Goal: Find specific page/section: Find specific page/section

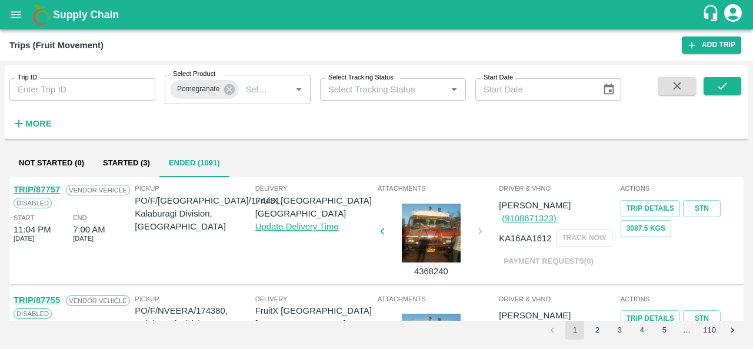
scroll to position [207, 0]
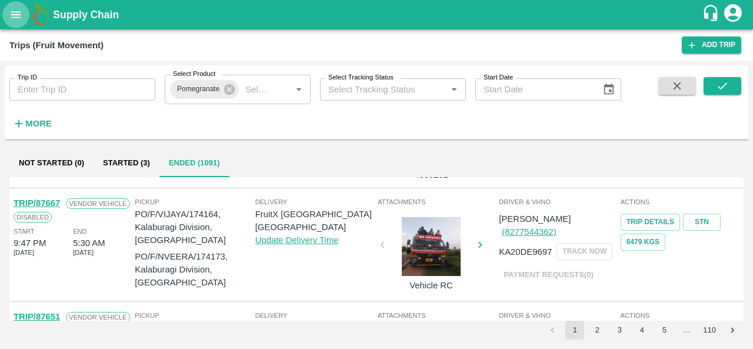
click at [21, 18] on icon "open drawer" at bounding box center [15, 14] width 13 height 13
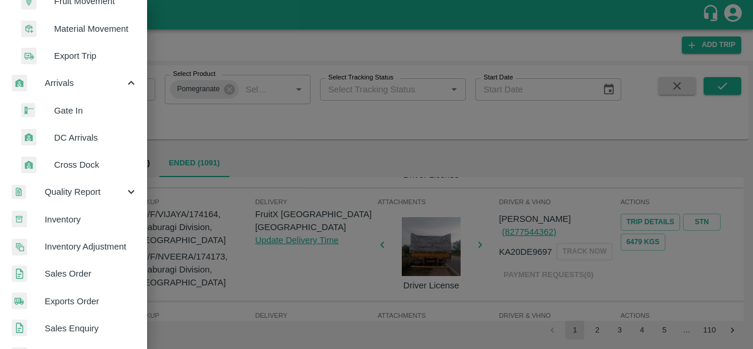
scroll to position [250, 0]
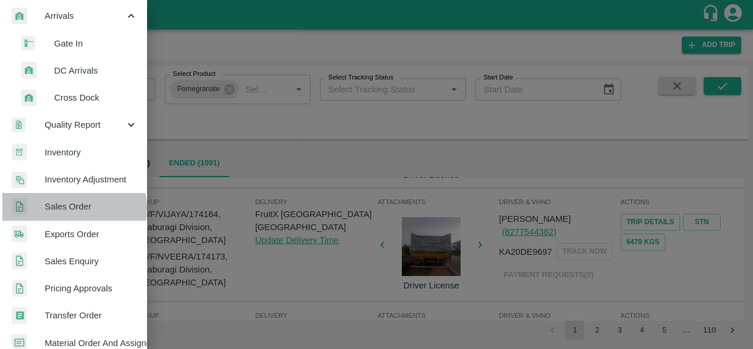
click at [74, 209] on span "Sales Order" at bounding box center [91, 206] width 93 height 13
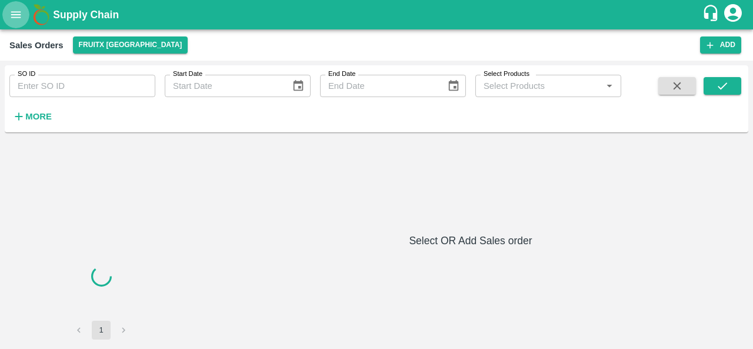
click at [20, 16] on icon "open drawer" at bounding box center [15, 14] width 13 height 13
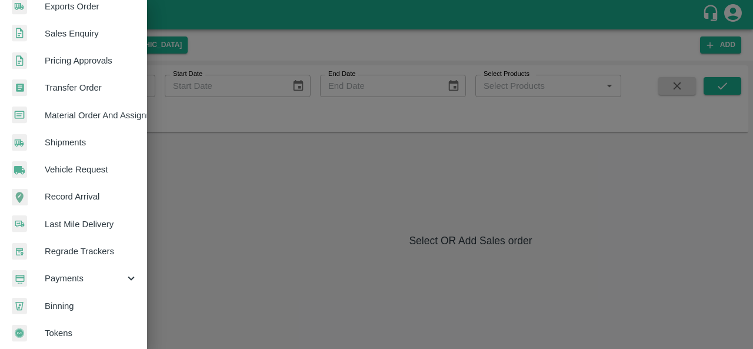
scroll to position [484, 0]
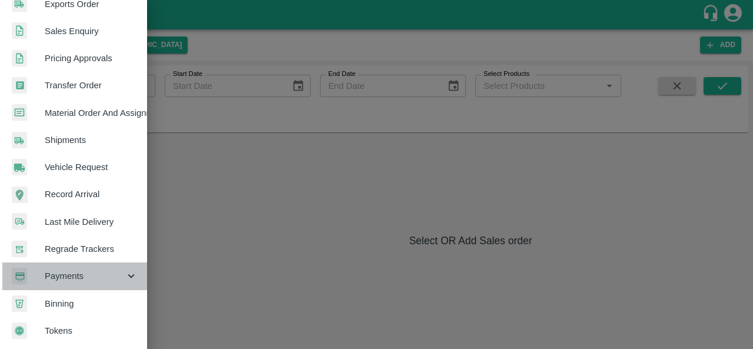
click at [76, 262] on div "Payments" at bounding box center [73, 275] width 147 height 27
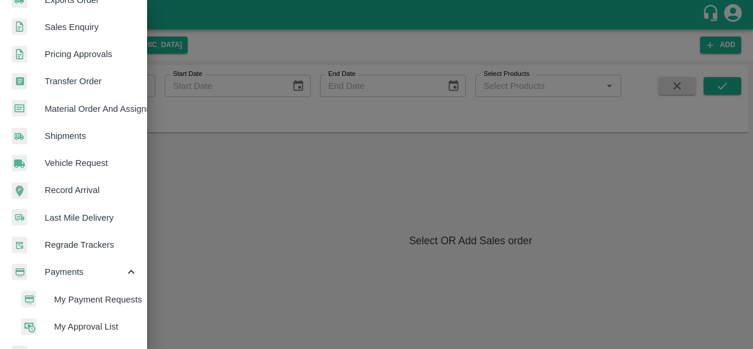
click at [68, 303] on span "My Payment Requests" at bounding box center [96, 299] width 84 height 13
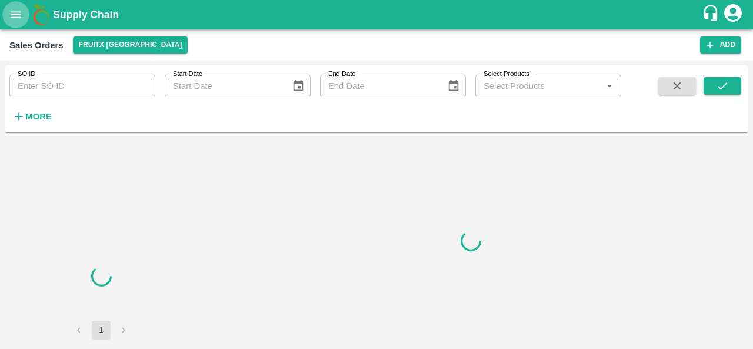
click at [15, 15] on icon "open drawer" at bounding box center [16, 14] width 10 height 6
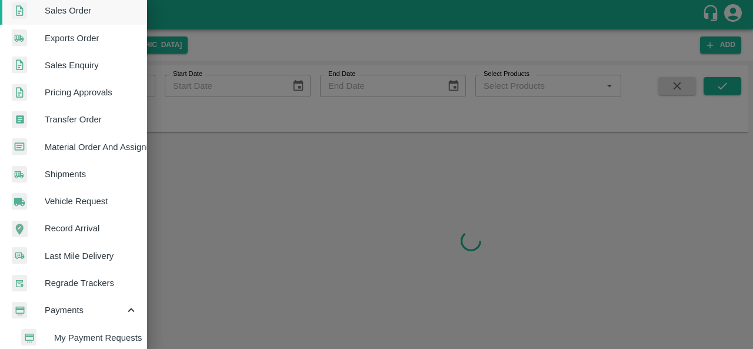
scroll to position [459, 0]
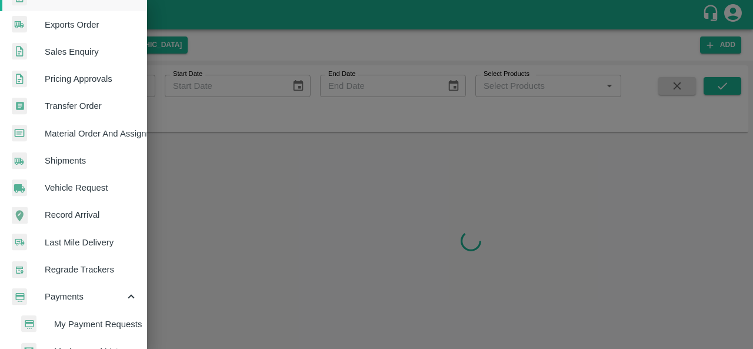
click at [71, 324] on span "My Payment Requests" at bounding box center [96, 324] width 84 height 13
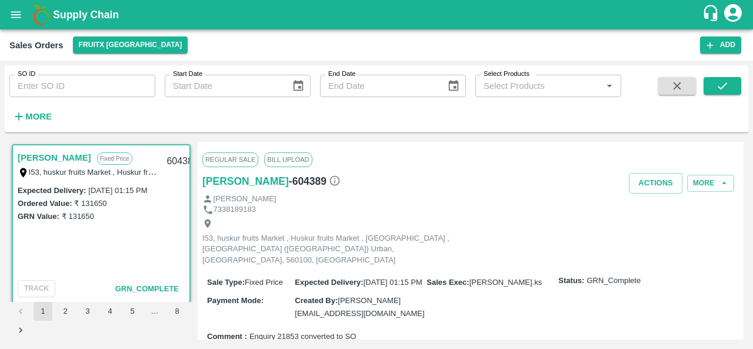
click at [16, 22] on button "open drawer" at bounding box center [15, 14] width 27 height 27
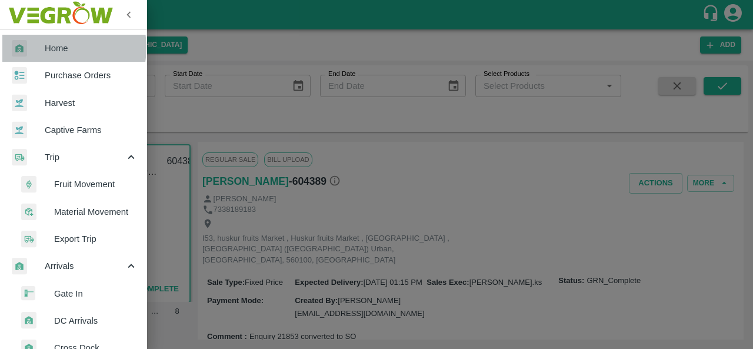
click at [55, 48] on span "Home" at bounding box center [91, 48] width 93 height 13
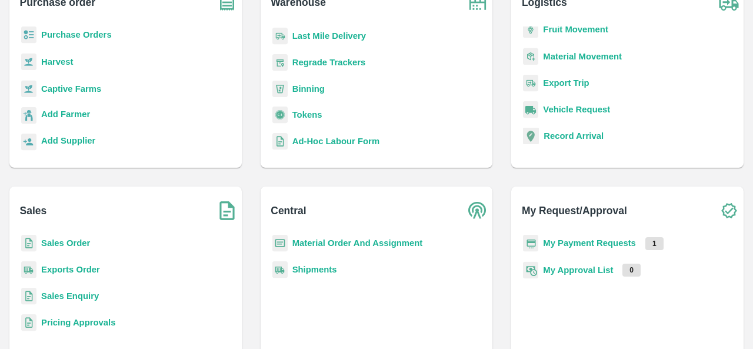
scroll to position [131, 0]
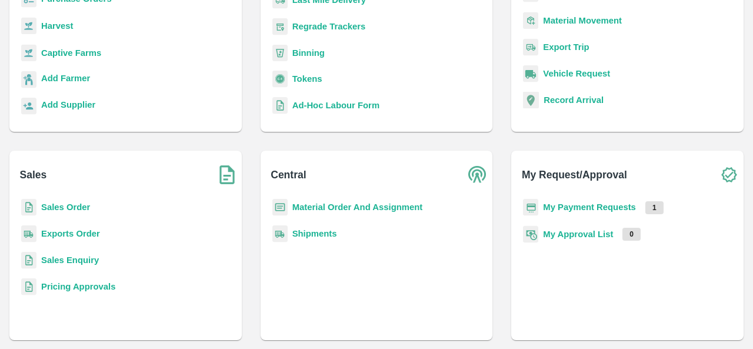
click at [578, 206] on b "My Payment Requests" at bounding box center [589, 206] width 93 height 9
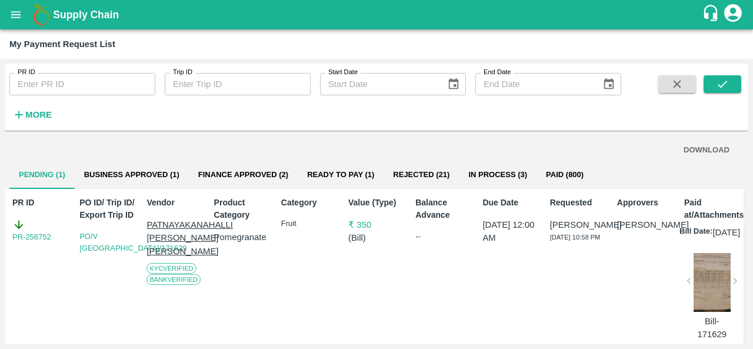
click at [255, 176] on button "Finance Approved (2)" at bounding box center [243, 175] width 109 height 28
